Goal: Information Seeking & Learning: Learn about a topic

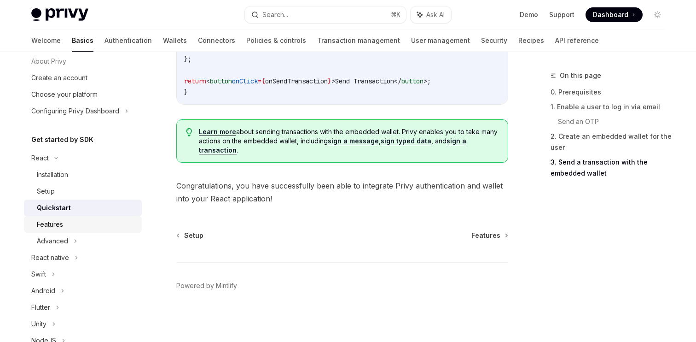
scroll to position [35, 0]
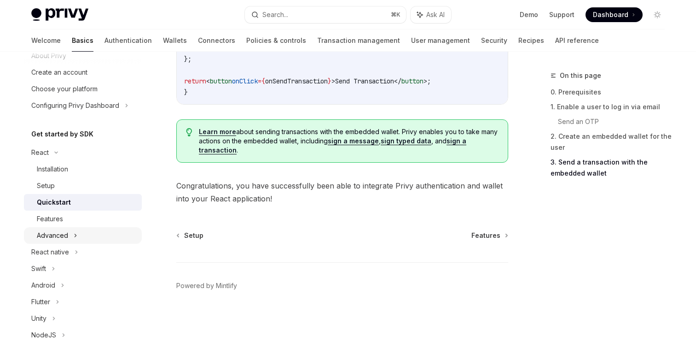
click at [90, 234] on div "Advanced" at bounding box center [83, 235] width 118 height 17
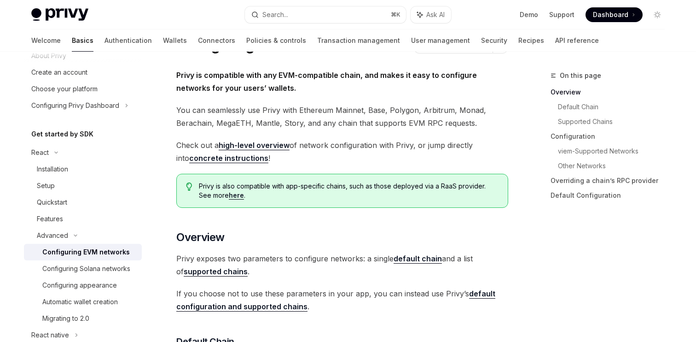
scroll to position [59, 0]
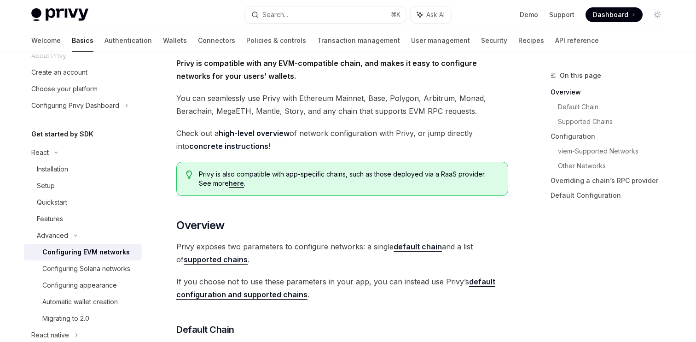
click at [240, 148] on link "concrete instructions" at bounding box center [228, 146] width 79 height 10
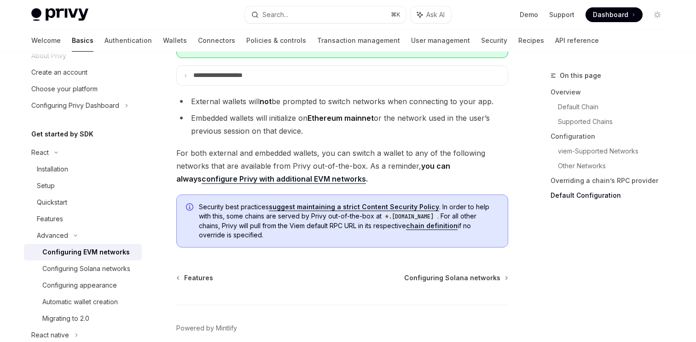
scroll to position [2388, 0]
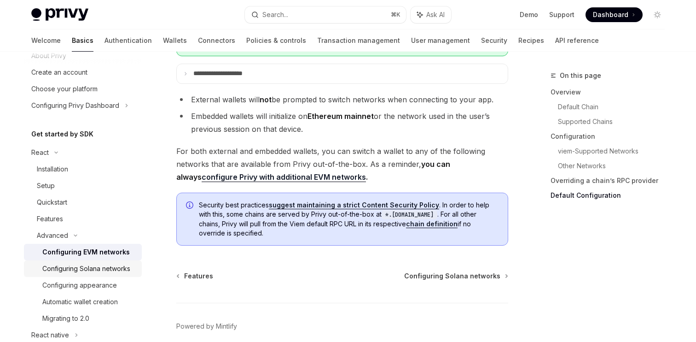
click at [120, 267] on div "Configuring Solana networks" at bounding box center [86, 268] width 88 height 11
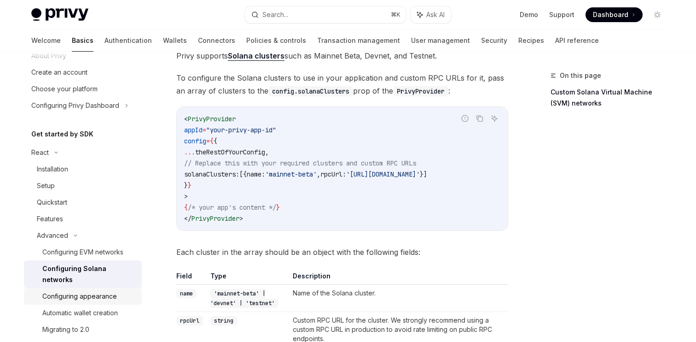
scroll to position [64, 0]
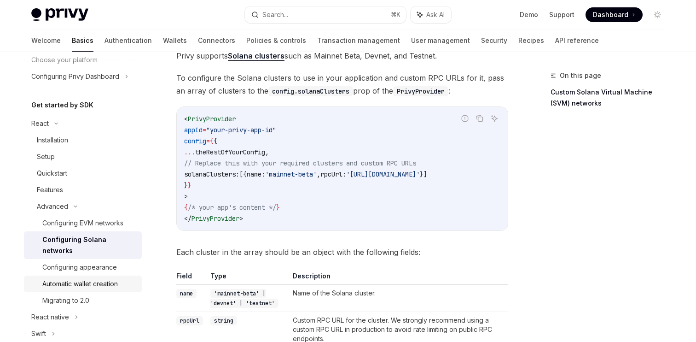
click at [106, 278] on div "Automatic wallet creation" at bounding box center [80, 283] width 76 height 11
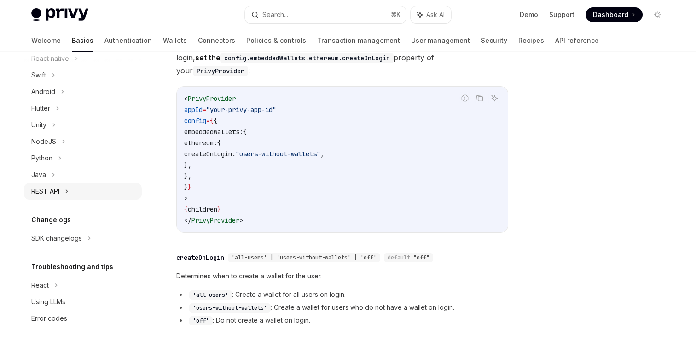
scroll to position [314, 0]
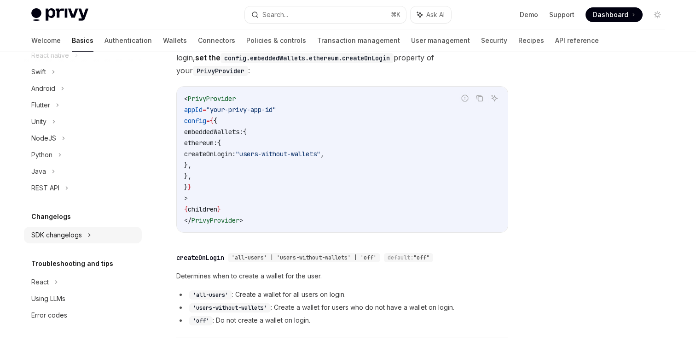
click at [78, 237] on div "SDK changelogs" at bounding box center [56, 234] width 51 height 11
type textarea "*"
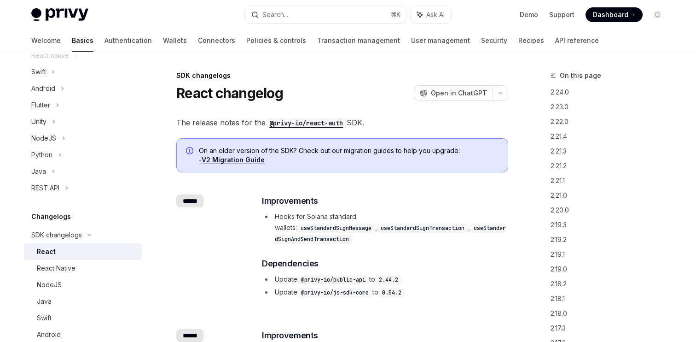
click at [73, 249] on div "React" at bounding box center [86, 251] width 99 height 11
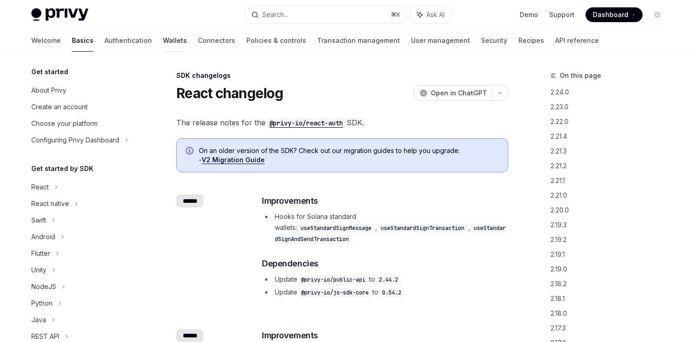
click at [163, 46] on link "Wallets" at bounding box center [175, 40] width 24 height 22
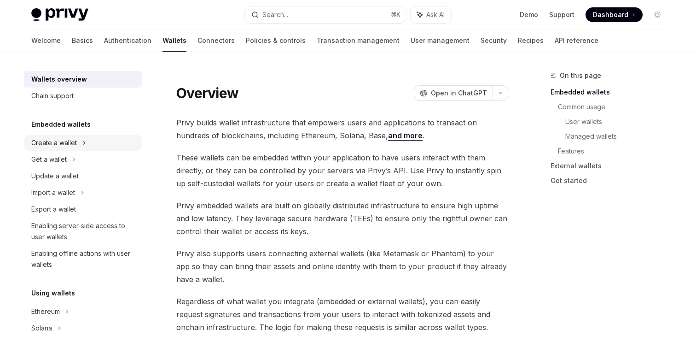
click at [72, 137] on div "Create a wallet" at bounding box center [54, 142] width 46 height 11
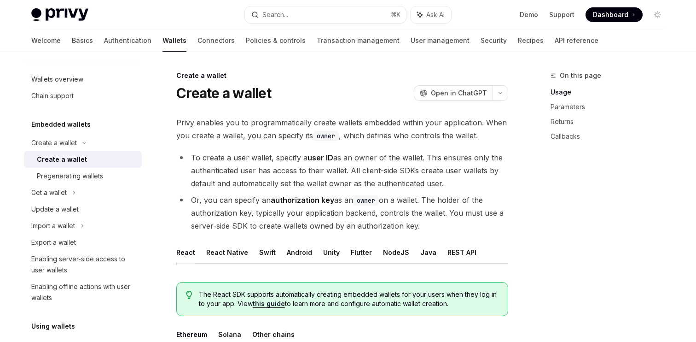
click at [81, 158] on div "Create a wallet" at bounding box center [62, 159] width 50 height 11
click at [93, 193] on div "Get a wallet" at bounding box center [83, 192] width 118 height 17
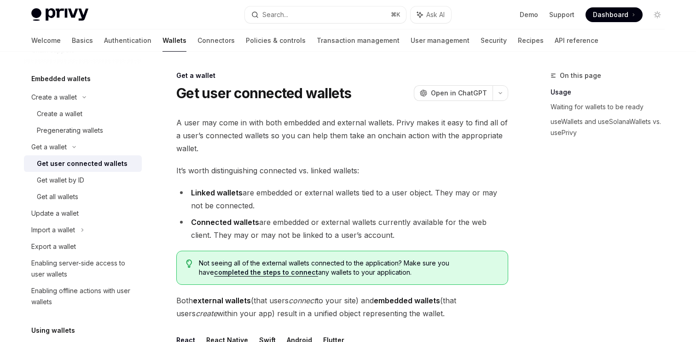
scroll to position [65, 0]
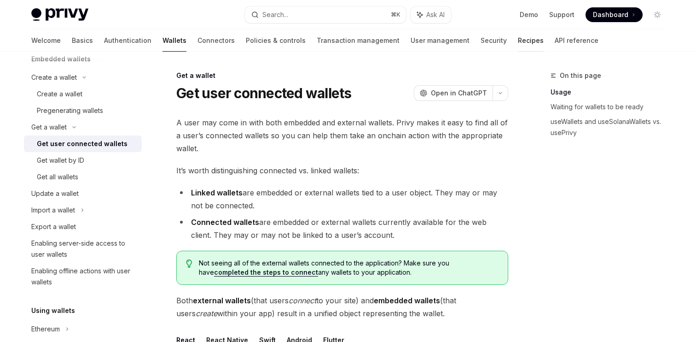
click at [518, 43] on link "Recipes" at bounding box center [531, 40] width 26 height 22
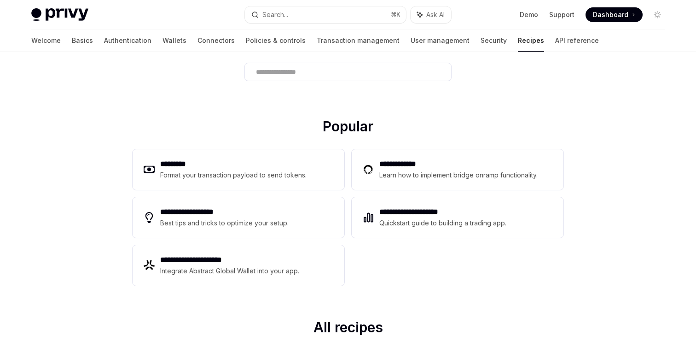
scroll to position [77, 0]
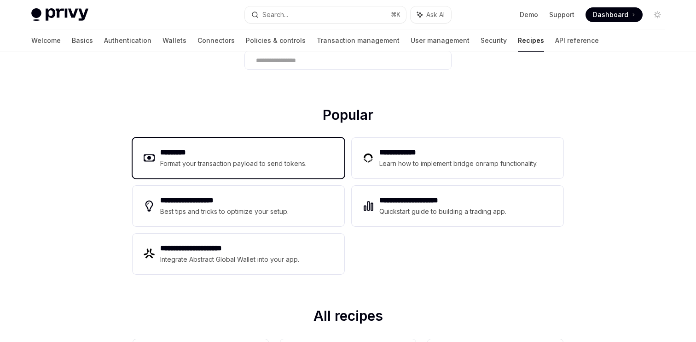
click at [275, 163] on div "Format your transaction payload to send tokens." at bounding box center [233, 163] width 147 height 11
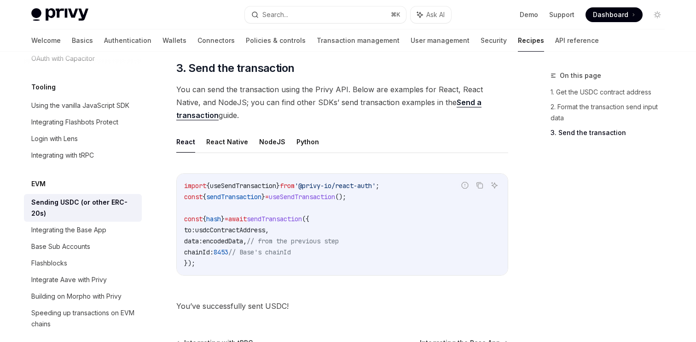
scroll to position [724, 0]
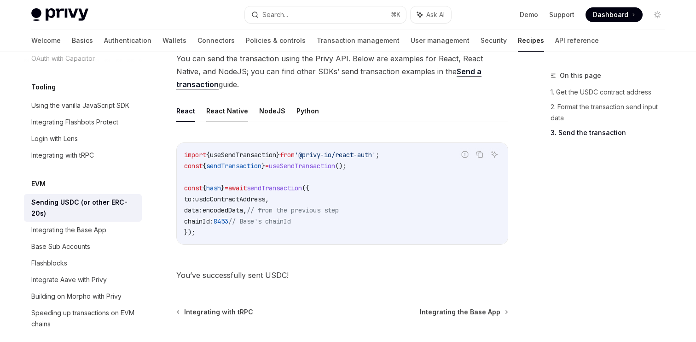
click at [238, 111] on button "React Native" at bounding box center [227, 111] width 42 height 22
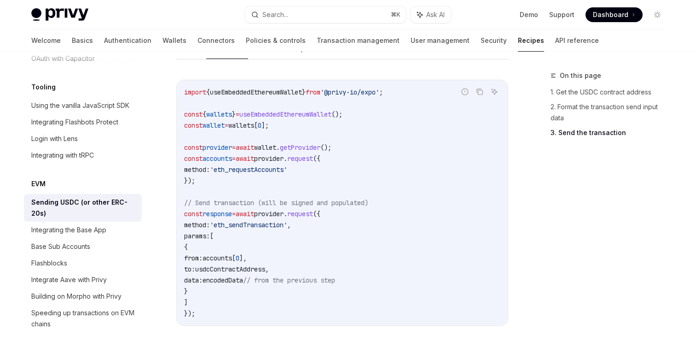
scroll to position [790, 0]
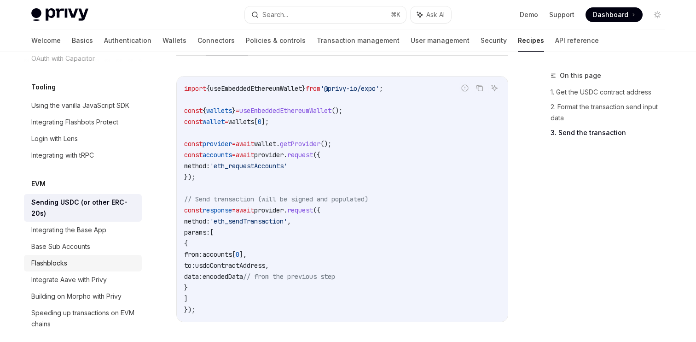
click at [61, 257] on div "Flashblocks" at bounding box center [49, 262] width 36 height 11
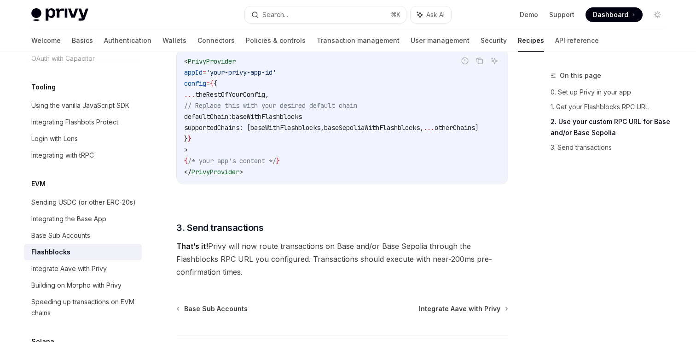
scroll to position [676, 0]
click at [106, 277] on link "Building on Morpho with Privy" at bounding box center [83, 285] width 118 height 17
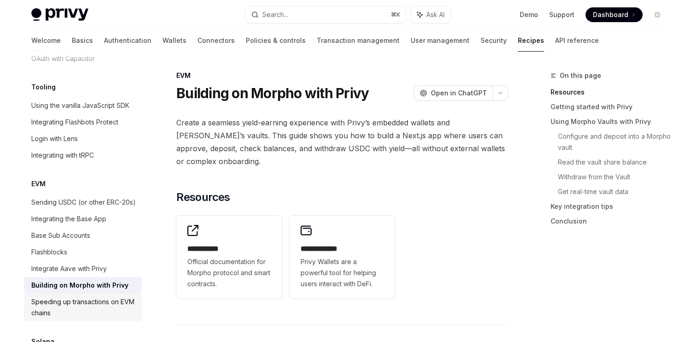
click at [77, 298] on div "Speeding up transactions on EVM chains" at bounding box center [83, 307] width 105 height 22
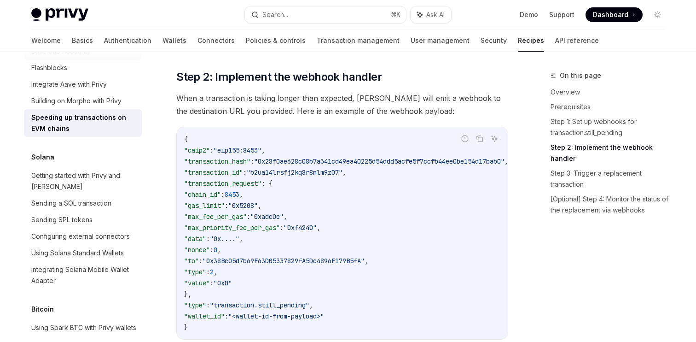
scroll to position [1431, 0]
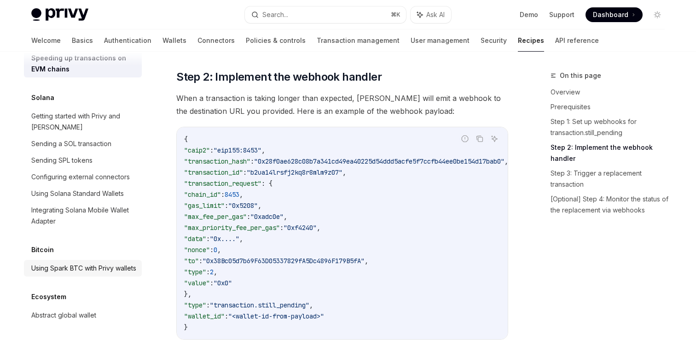
click at [92, 263] on div "Using Spark BTC with Privy wallets" at bounding box center [83, 268] width 105 height 11
type textarea "*"
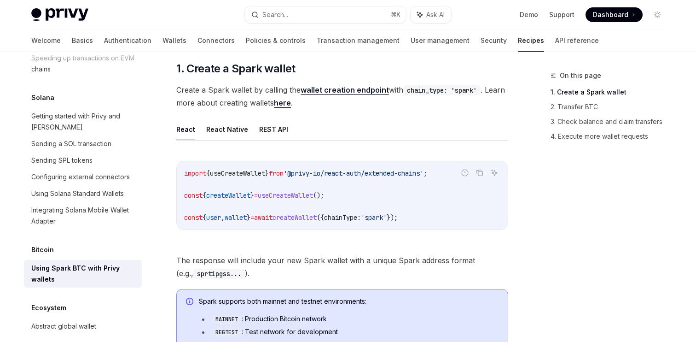
scroll to position [187, 0]
